Goal: Task Accomplishment & Management: Manage account settings

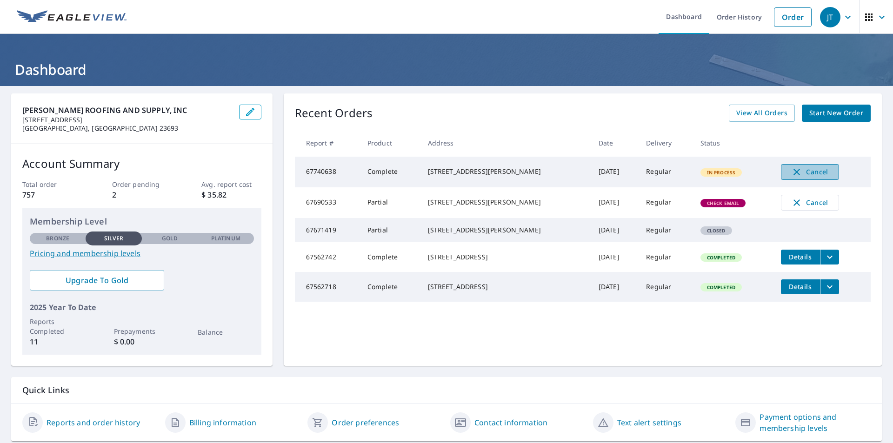
click at [795, 169] on span "Cancel" at bounding box center [810, 172] width 39 height 11
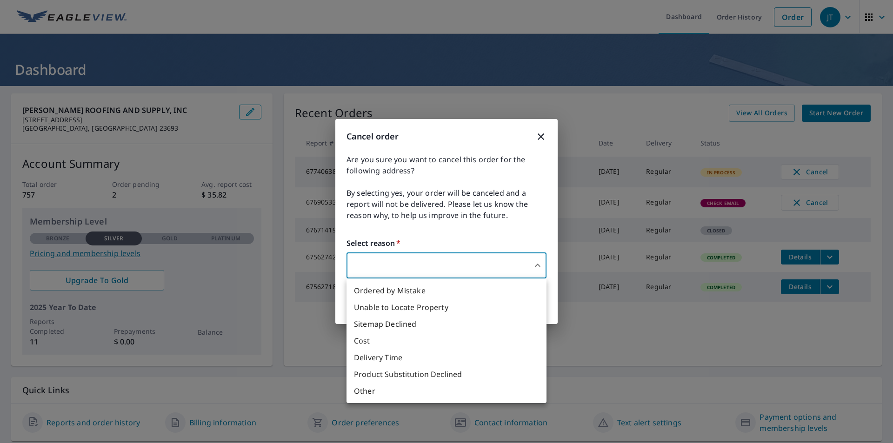
click at [522, 259] on body "JT JT Dashboard Order History Order JT Dashboard [PERSON_NAME] ROOFING AND SUPP…" at bounding box center [446, 221] width 893 height 443
click at [388, 360] on li "Delivery Time" at bounding box center [447, 357] width 200 height 17
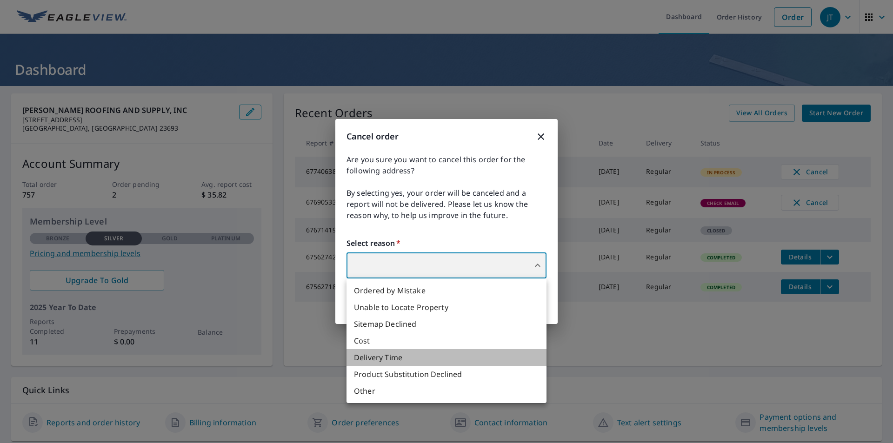
type input "34"
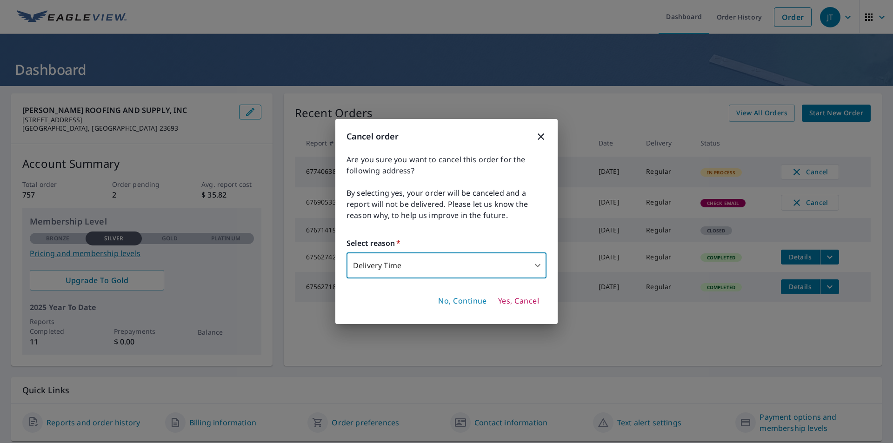
click at [516, 301] on span "Yes, Cancel" at bounding box center [518, 301] width 41 height 10
